Goal: Check status: Check status

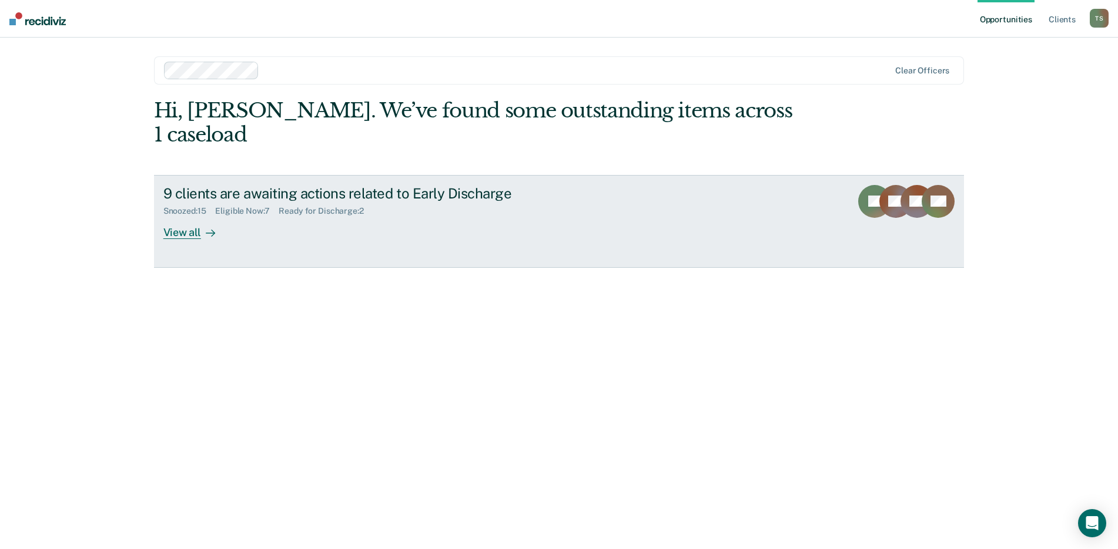
click at [406, 202] on div "Snoozed : 15 Eligible Now : 7 Ready for Discharge : 2" at bounding box center [369, 209] width 413 height 15
